Goal: Task Accomplishment & Management: Manage account settings

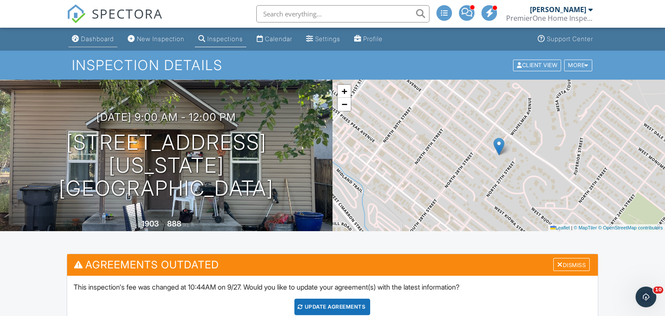
click at [93, 35] on div "Dashboard" at bounding box center [97, 38] width 33 height 7
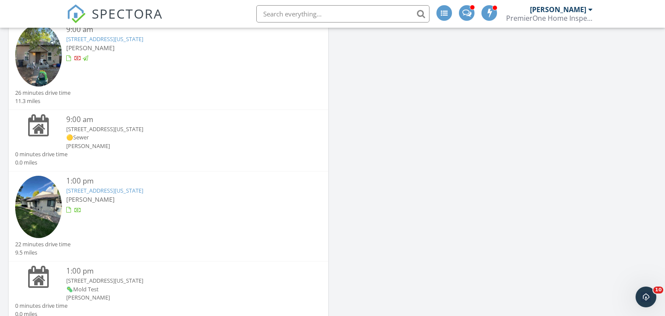
scroll to position [96, 0]
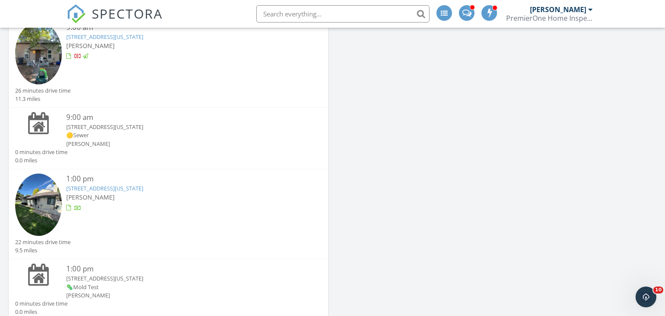
click at [142, 221] on div "1:00 pm 4521 Castlepoint Dr, Colorado Springs, CO 80917 John Hummel" at bounding box center [181, 206] width 230 height 64
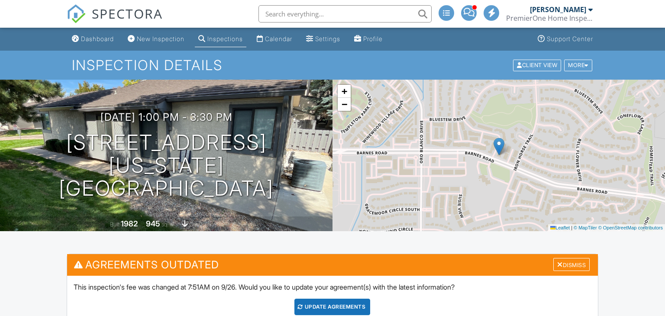
scroll to position [363, 0]
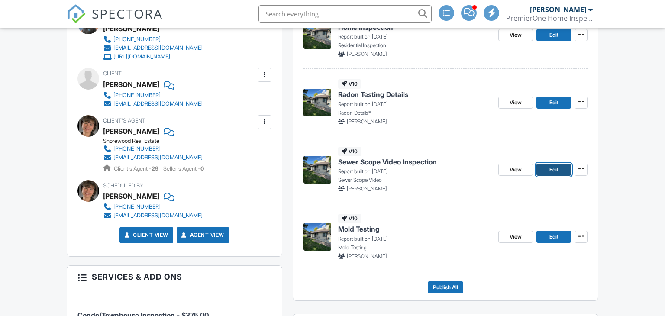
click at [556, 169] on span "Edit" at bounding box center [553, 169] width 9 height 9
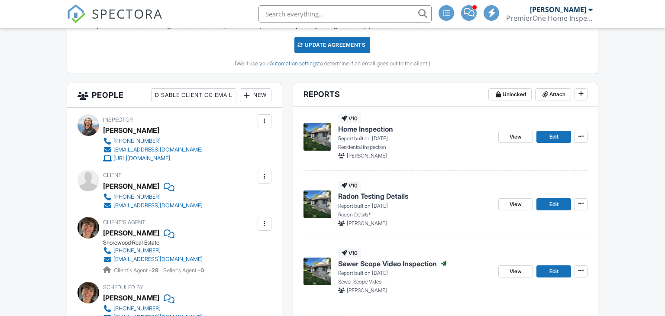
scroll to position [262, 0]
click at [556, 135] on span "Edit" at bounding box center [553, 136] width 9 height 9
